Goal: Task Accomplishment & Management: Use online tool/utility

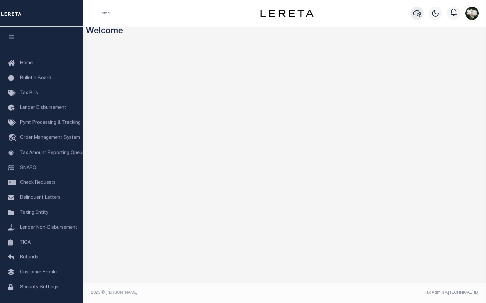
click at [415, 17] on icon "button" at bounding box center [417, 13] width 8 height 8
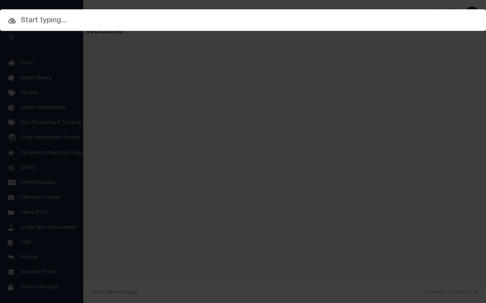
click at [32, 22] on input "text" at bounding box center [243, 21] width 486 height 12
paste input "3136174"
type input "3136174"
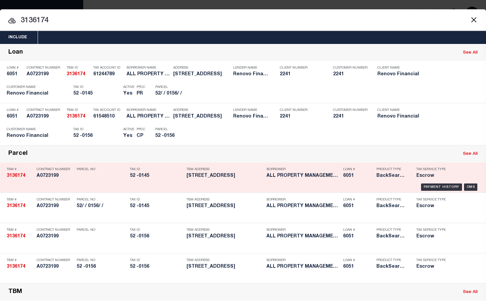
click at [346, 182] on div "Loan # 6051" at bounding box center [358, 173] width 30 height 19
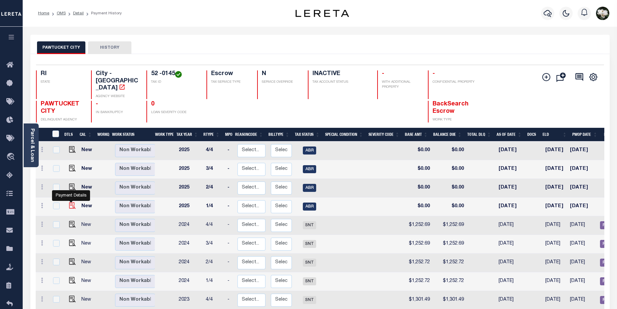
click at [72, 202] on img "" at bounding box center [72, 205] width 7 height 7
checkbox input "true"
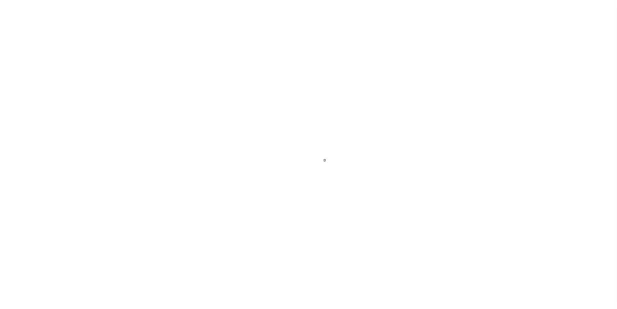
select select "ABR"
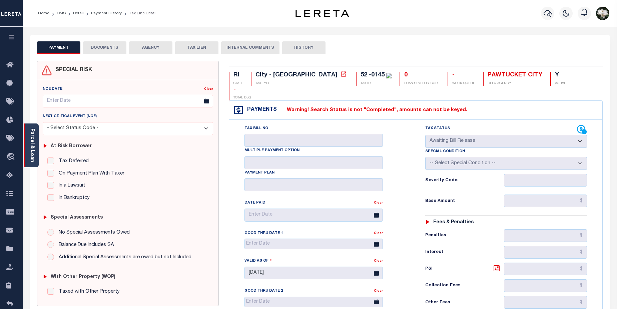
click at [30, 139] on link "Parcel & Loan" at bounding box center [32, 145] width 5 height 34
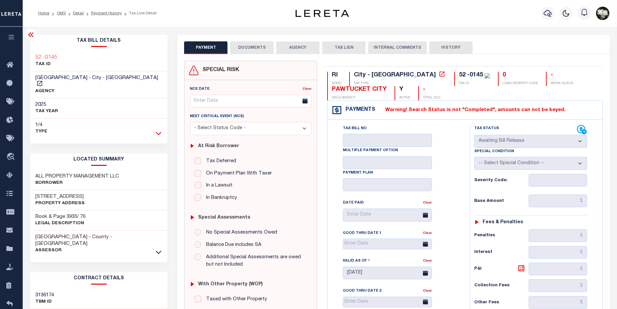
click at [161, 130] on icon at bounding box center [159, 133] width 6 height 7
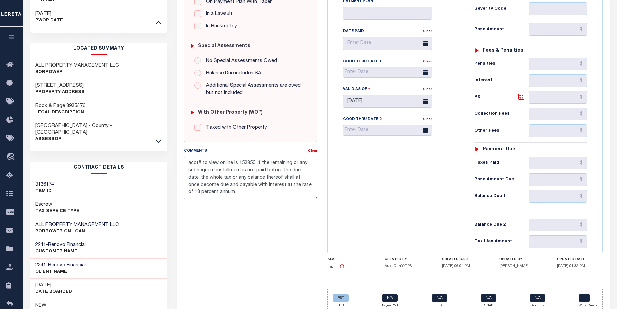
scroll to position [170, 0]
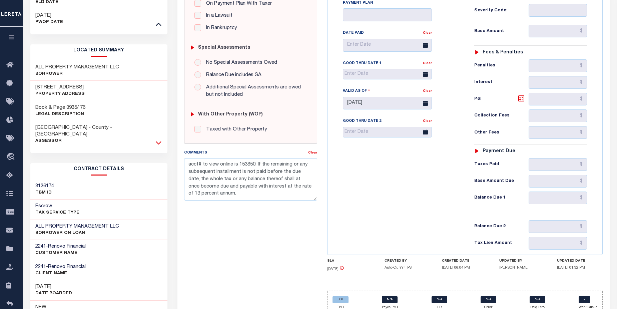
click at [157, 139] on icon at bounding box center [159, 142] width 6 height 7
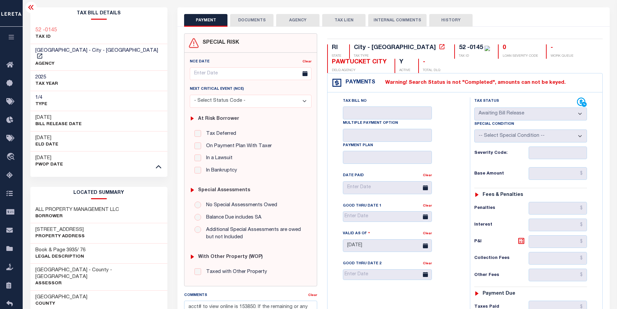
scroll to position [0, 0]
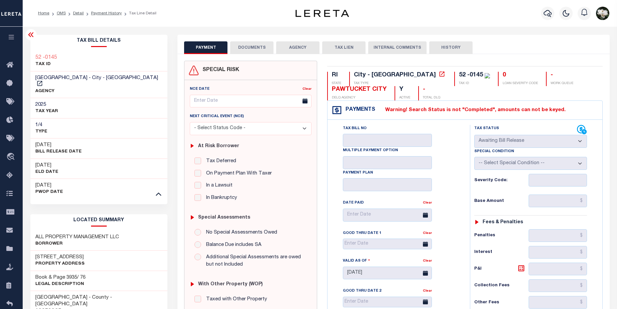
click at [293, 47] on button "AGENCY" at bounding box center [297, 47] width 43 height 13
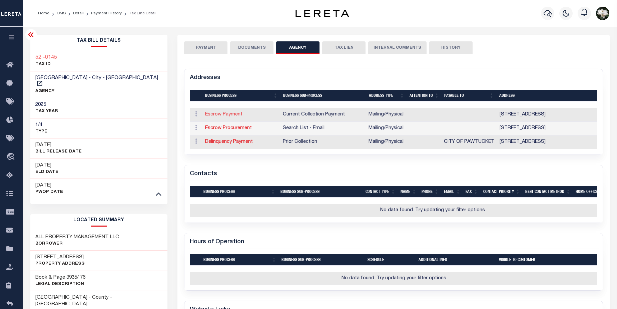
click at [214, 116] on link "Escrow Payment" at bounding box center [223, 114] width 37 height 5
select select "1"
checkbox input "false"
select select "11"
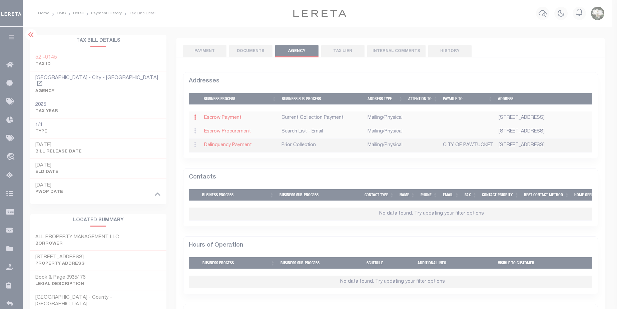
type input "[STREET_ADDRESS]"
type input "PAWTUCKET"
select select "RI"
type input "02860-2129"
select select "5"
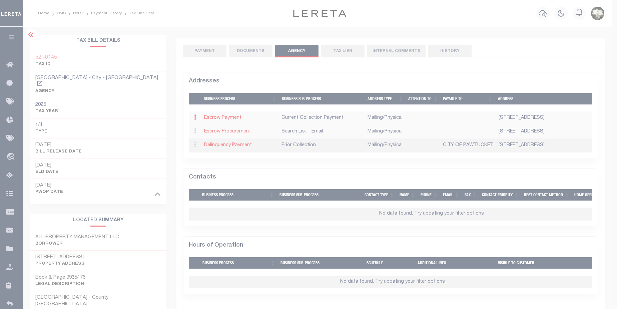
checkbox input "true"
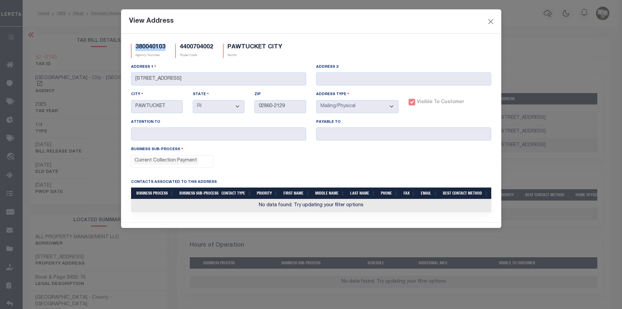
drag, startPoint x: 168, startPoint y: 48, endPoint x: 133, endPoint y: 47, distance: 35.0
click at [133, 47] on div "380040103 Agency Number" at bounding box center [148, 51] width 44 height 14
drag, startPoint x: 133, startPoint y: 47, endPoint x: 160, endPoint y: 50, distance: 27.5
copy h5 "380040103"
click at [496, 19] on div "View Address" at bounding box center [311, 21] width 380 height 24
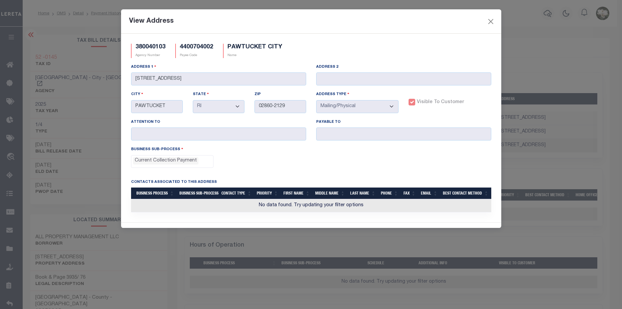
click at [9, 252] on div "View Address 380040103 Agency Number 4400704002 Payee Code [GEOGRAPHIC_DATA] Na…" at bounding box center [311, 154] width 622 height 309
click at [492, 22] on button "Close" at bounding box center [490, 21] width 9 height 9
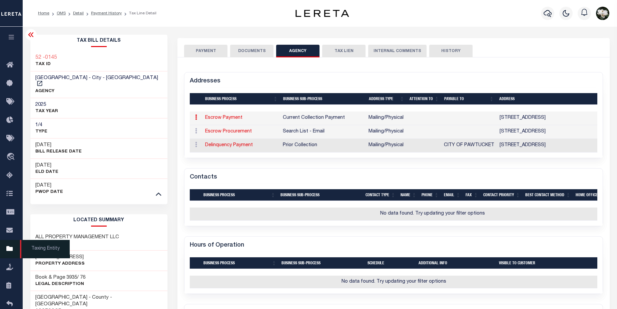
click at [15, 249] on icon at bounding box center [11, 249] width 11 height 8
click at [7, 251] on icon at bounding box center [11, 249] width 11 height 8
